Goal: Transaction & Acquisition: Download file/media

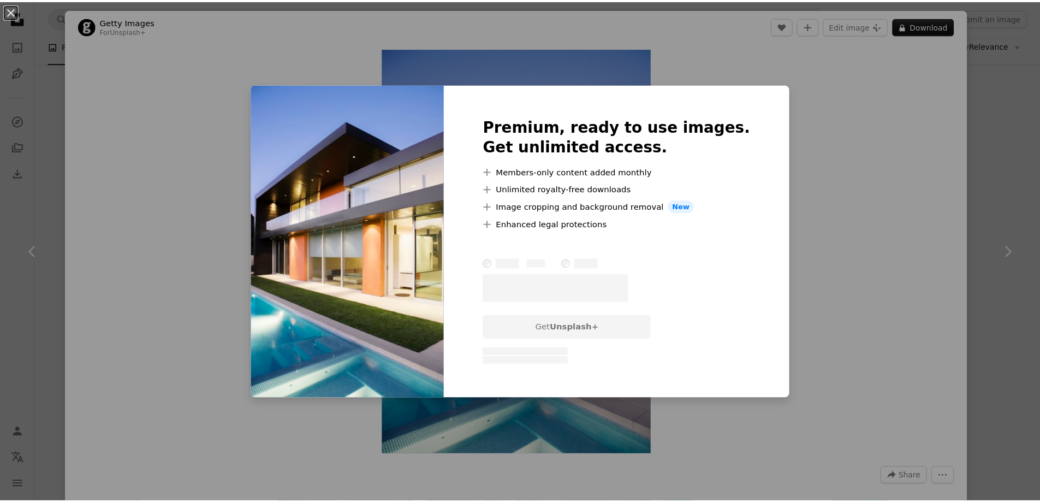
scroll to position [2226, 0]
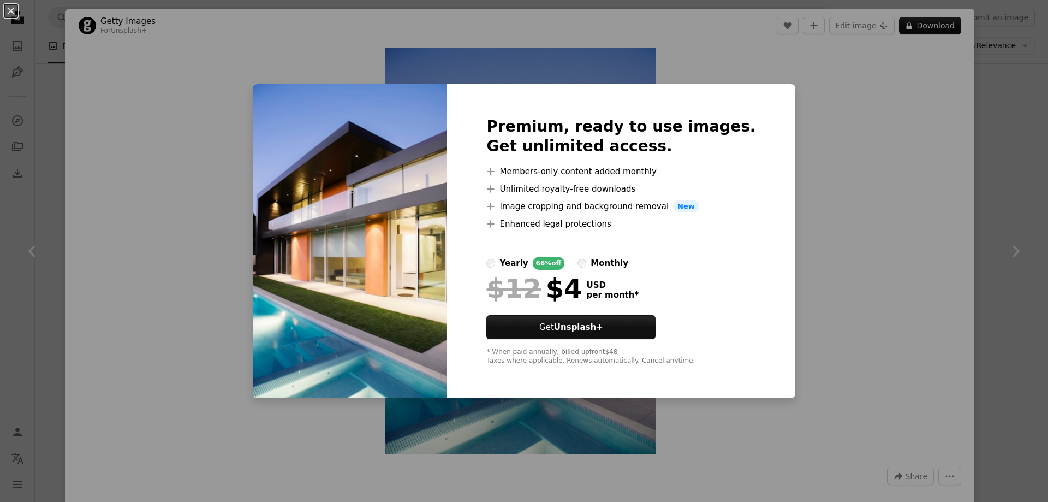
click at [940, 142] on div "An X shape Premium, ready to use images. Get unlimited access. A plus sign Memb…" at bounding box center [524, 251] width 1048 height 502
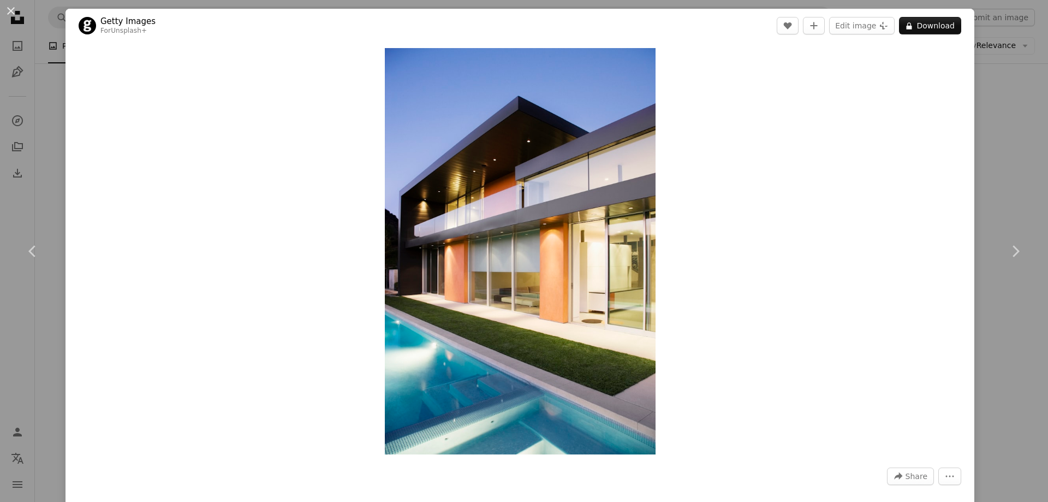
click at [1048, 201] on html "**********" at bounding box center [524, 148] width 1048 height 4749
click at [1018, 185] on div "An X shape Chevron left Chevron right Getty Images For Unsplash+ A heart A plus…" at bounding box center [524, 251] width 1048 height 502
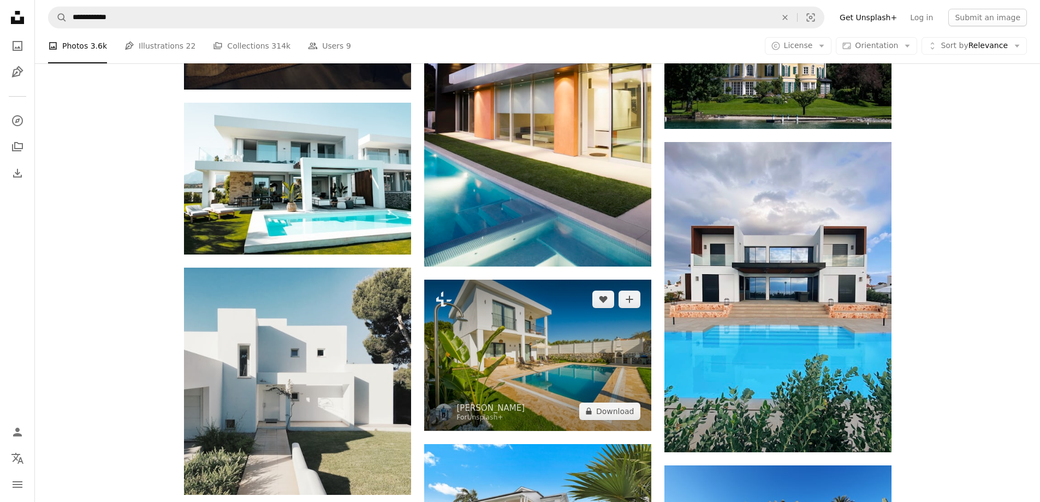
scroll to position [2499, 0]
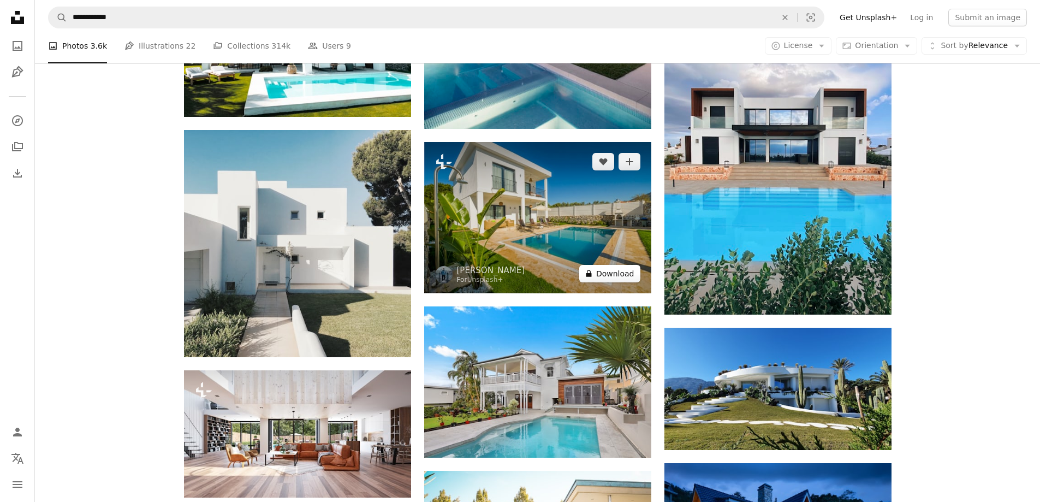
click at [604, 271] on button "A lock Download" at bounding box center [609, 273] width 61 height 17
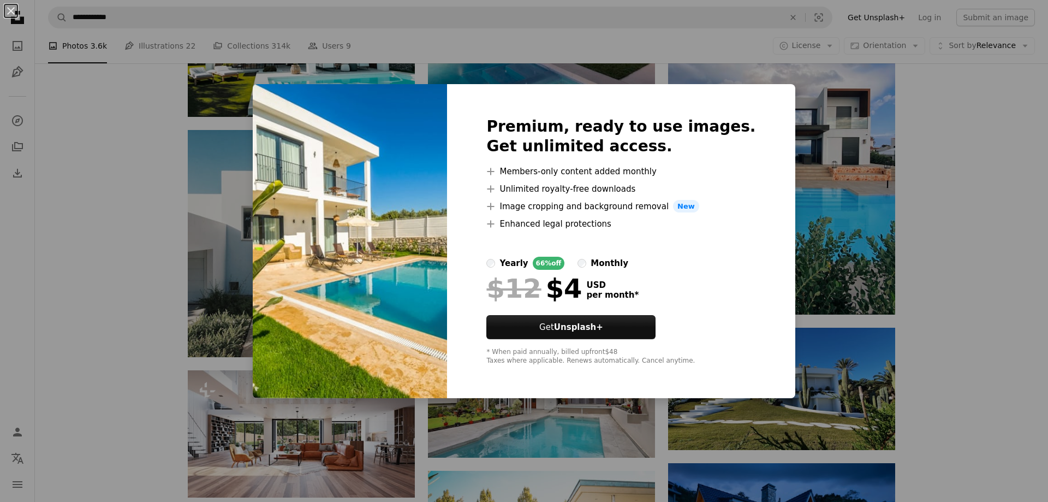
click at [855, 312] on div "An X shape Premium, ready to use images. Get unlimited access. A plus sign Memb…" at bounding box center [524, 251] width 1048 height 502
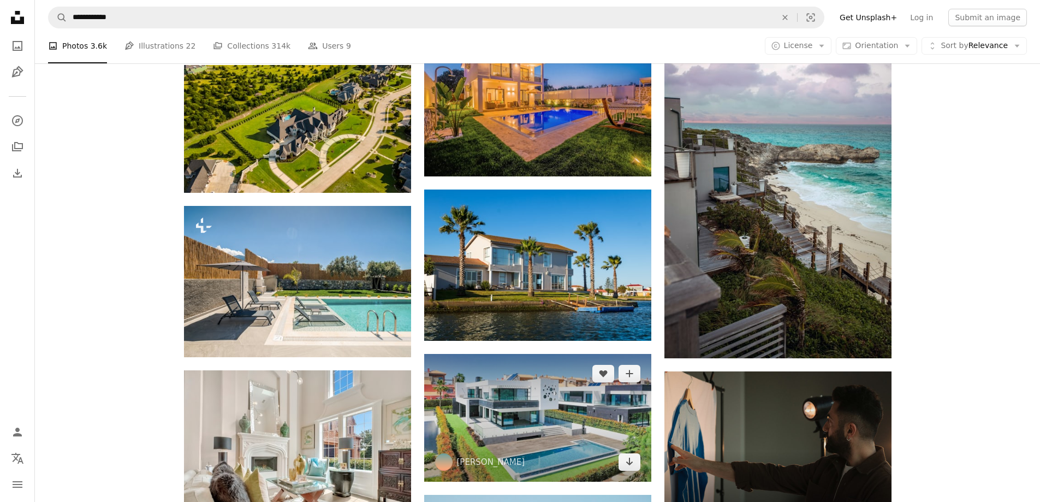
scroll to position [3154, 0]
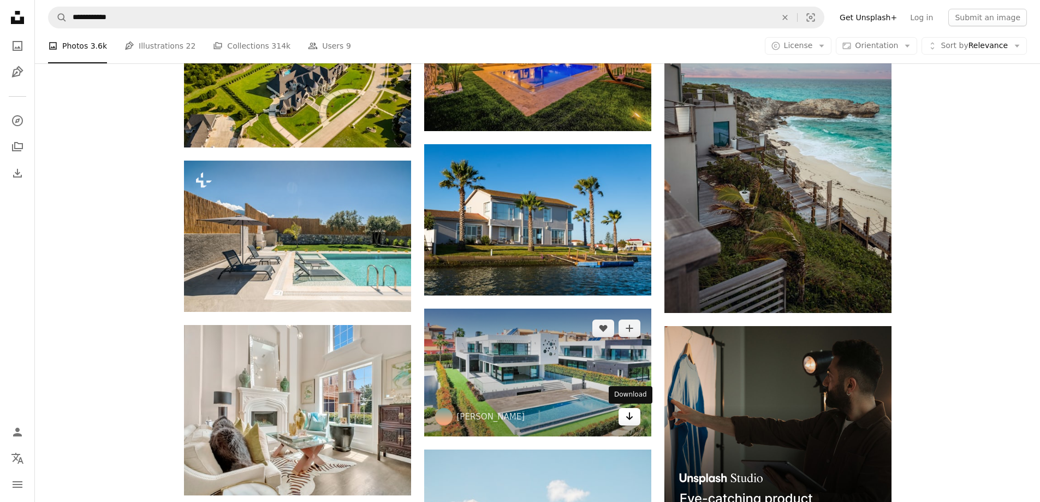
click at [625, 417] on icon "Arrow pointing down" at bounding box center [629, 415] width 9 height 13
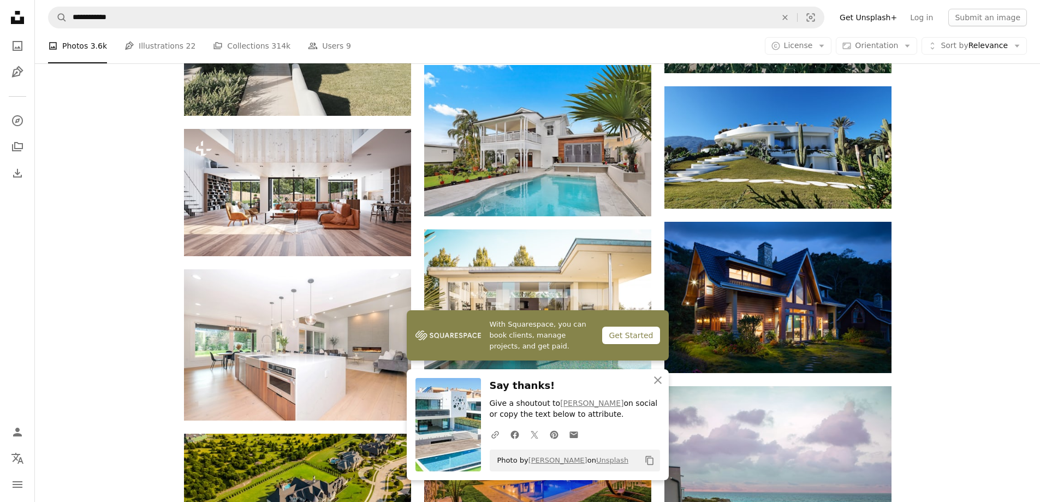
scroll to position [2715, 0]
